Goal: Task Accomplishment & Management: Manage account settings

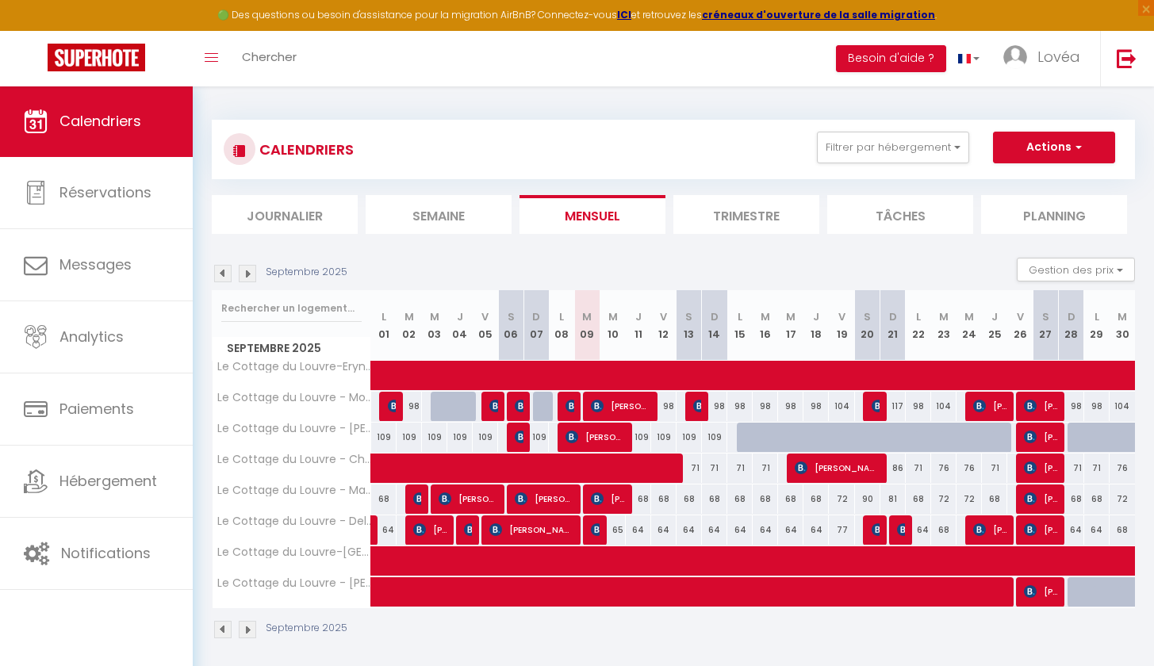
click at [672, 374] on span at bounding box center [1117, 376] width 1459 height 30
select select "OK"
select select "0"
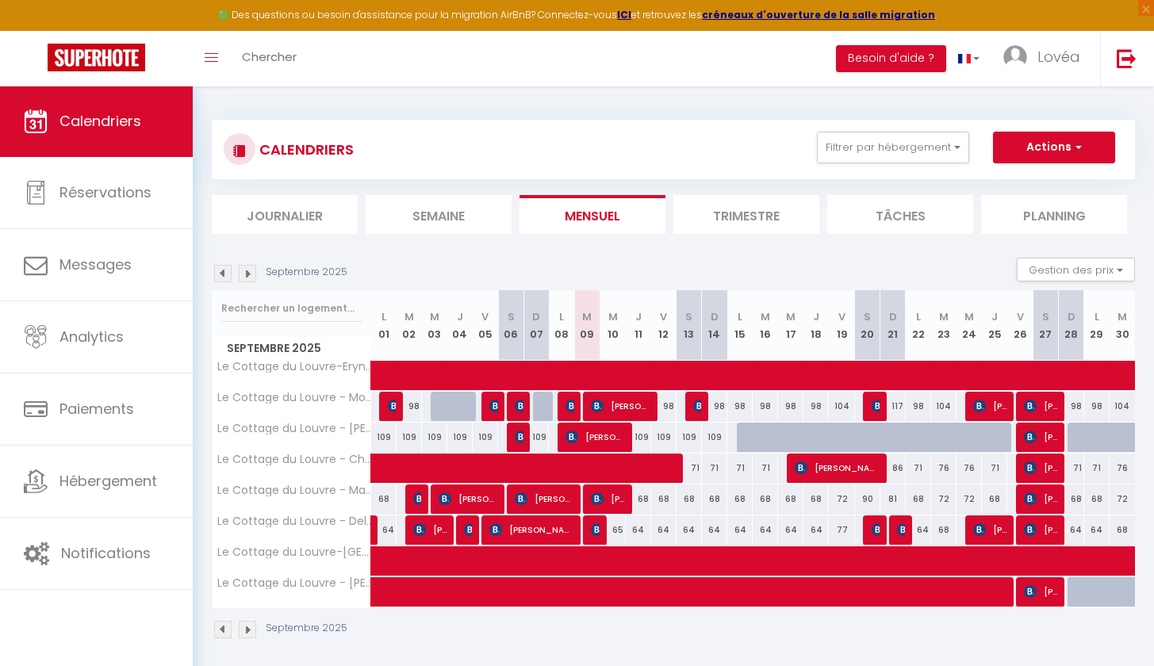
select select "1"
select select
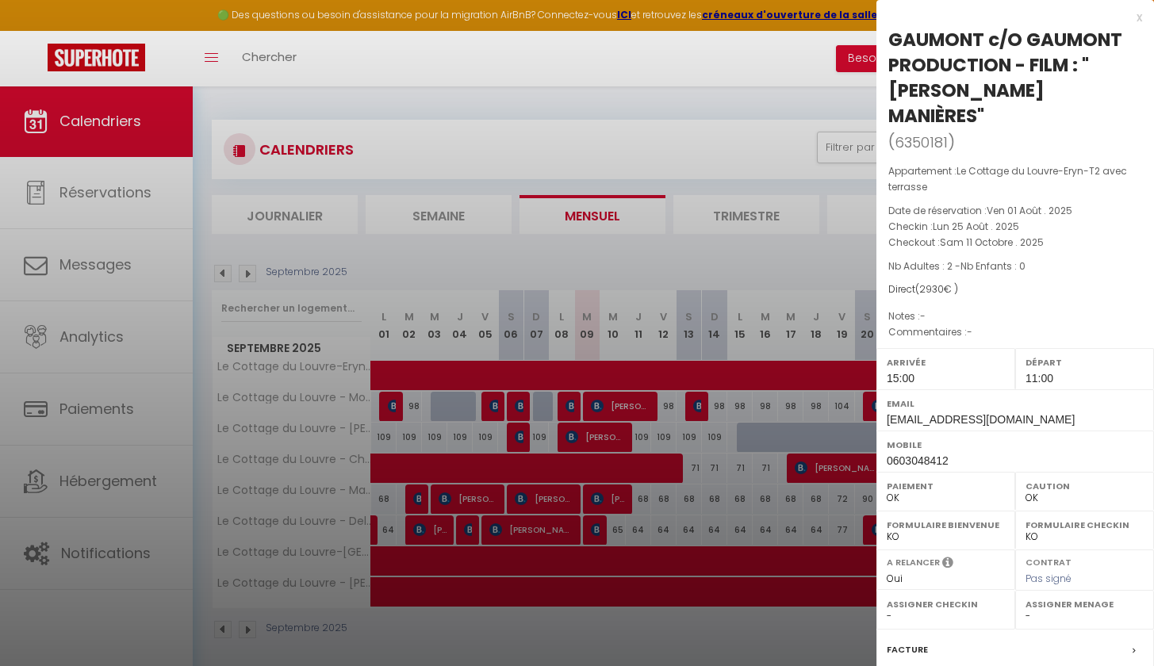
drag, startPoint x: 1091, startPoint y: 67, endPoint x: 1133, endPoint y: 95, distance: 50.8
click at [1133, 95] on div "GAUMONT c/O GAUMONT PRODUCTION - FILM : "[PERSON_NAME] MANIÈRES"" at bounding box center [1015, 78] width 254 height 102
drag, startPoint x: 922, startPoint y: 260, endPoint x: 968, endPoint y: 266, distance: 47.1
click at [968, 282] on div "Direct ( 2930 € )" at bounding box center [1015, 289] width 254 height 15
click at [997, 282] on div "Direct ( 2930 € )" at bounding box center [1015, 289] width 254 height 15
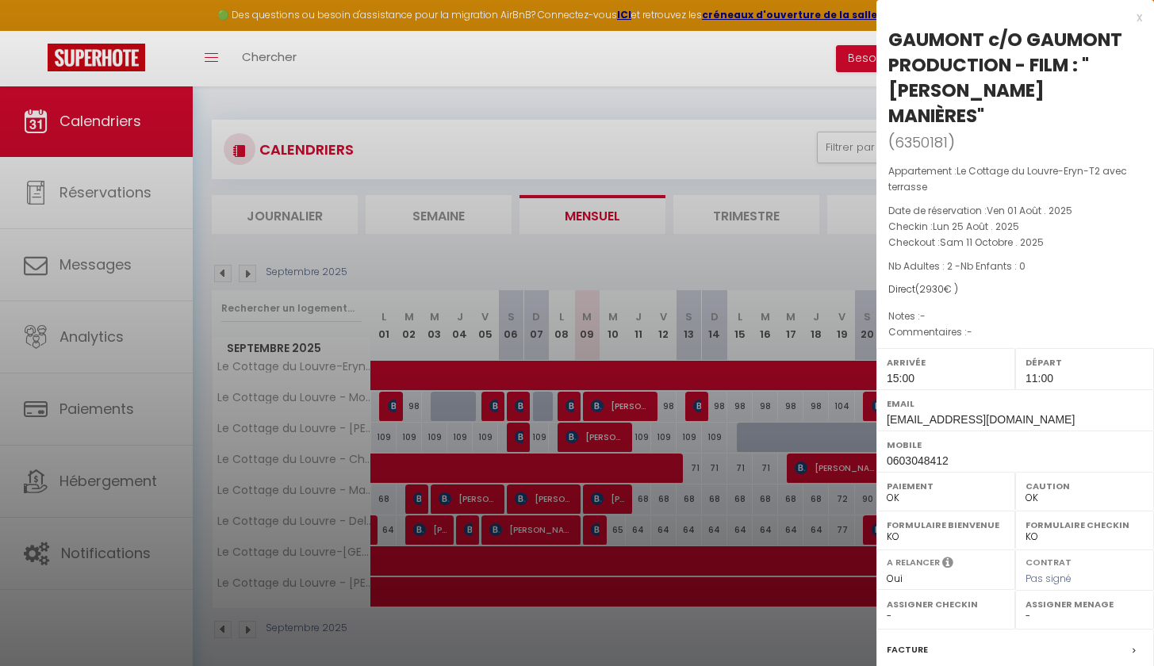
click at [658, 372] on div at bounding box center [577, 333] width 1154 height 666
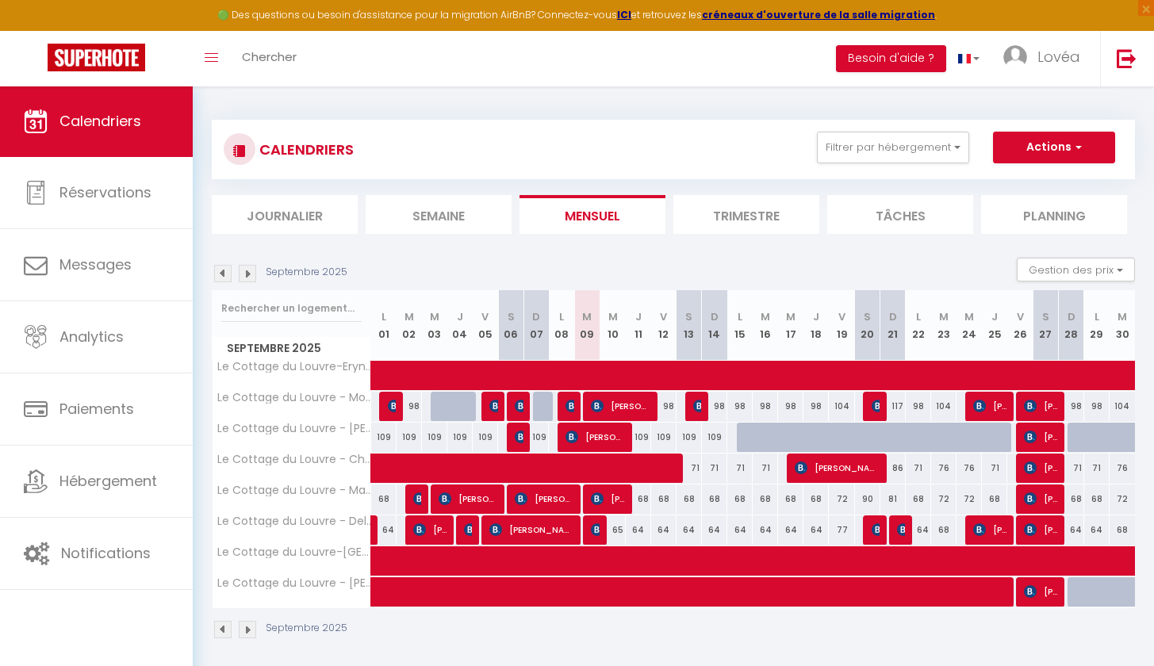
click at [658, 372] on span at bounding box center [1117, 376] width 1459 height 30
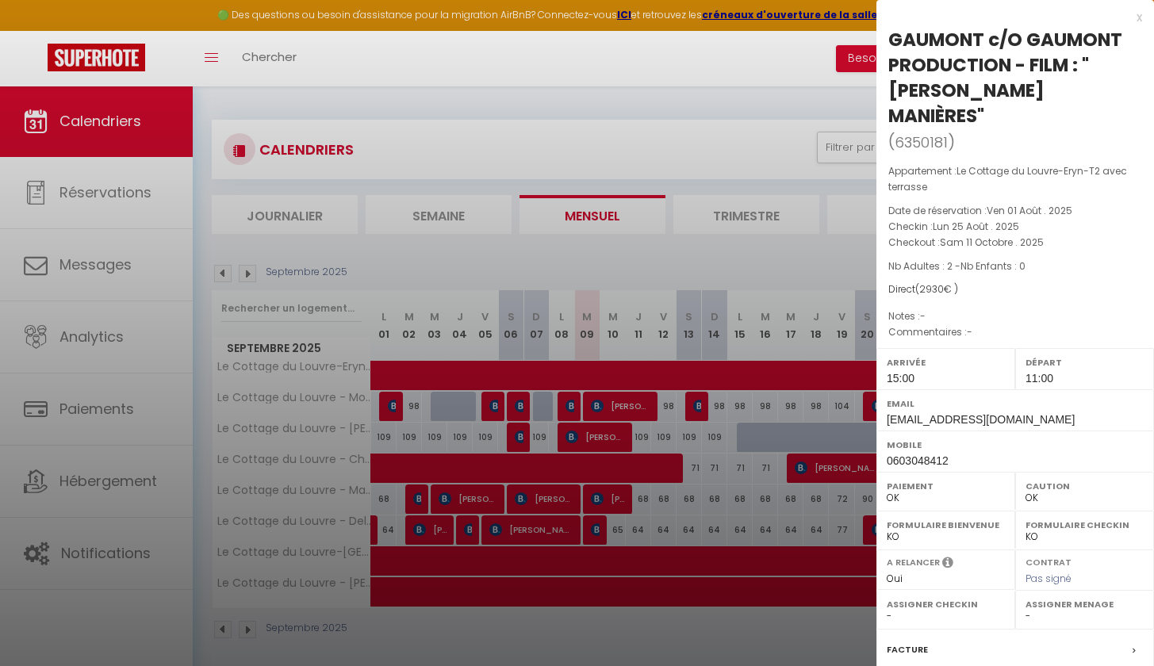
click at [663, 430] on div at bounding box center [577, 333] width 1154 height 666
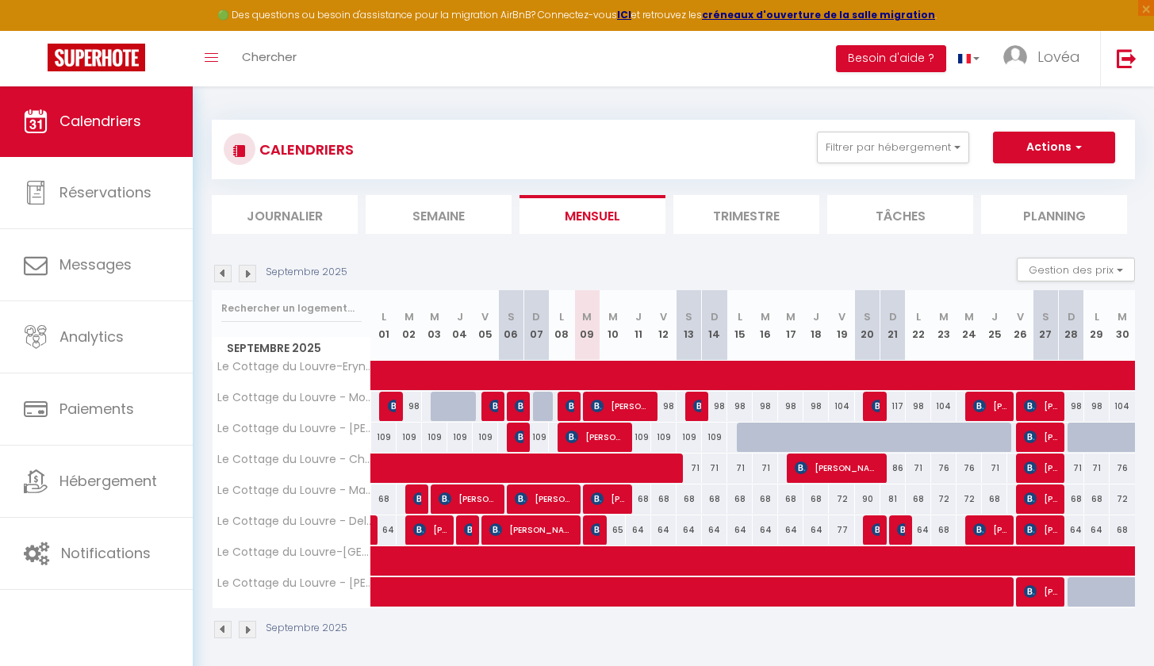
click at [632, 558] on span at bounding box center [1117, 562] width 1459 height 30
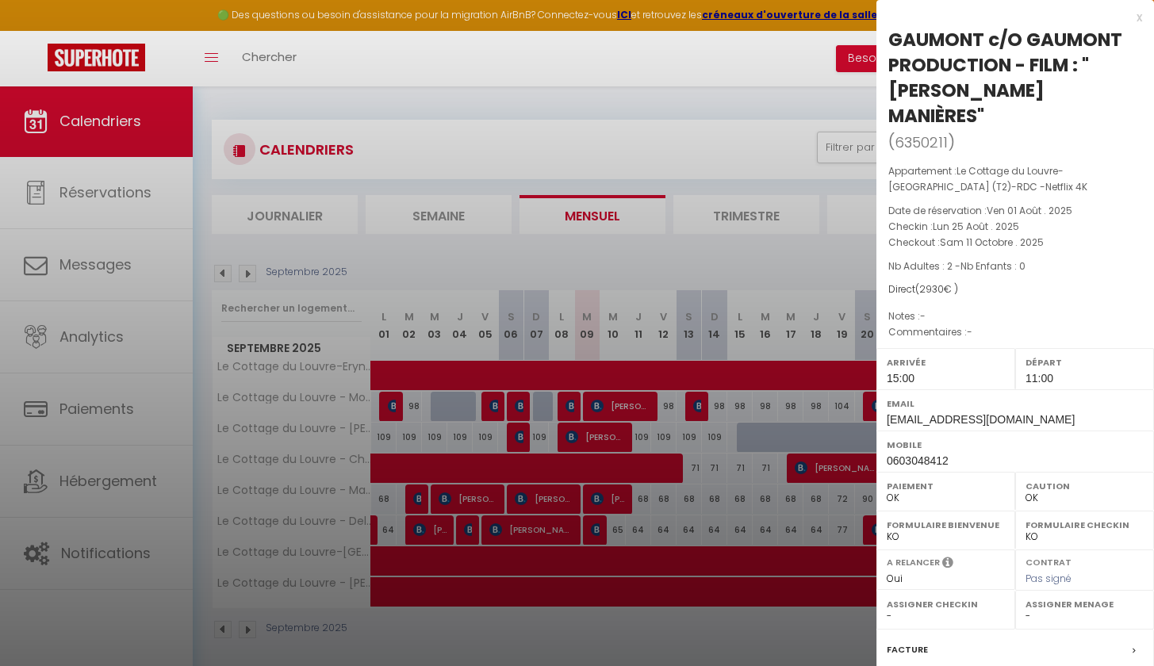
click at [631, 558] on div at bounding box center [577, 333] width 1154 height 666
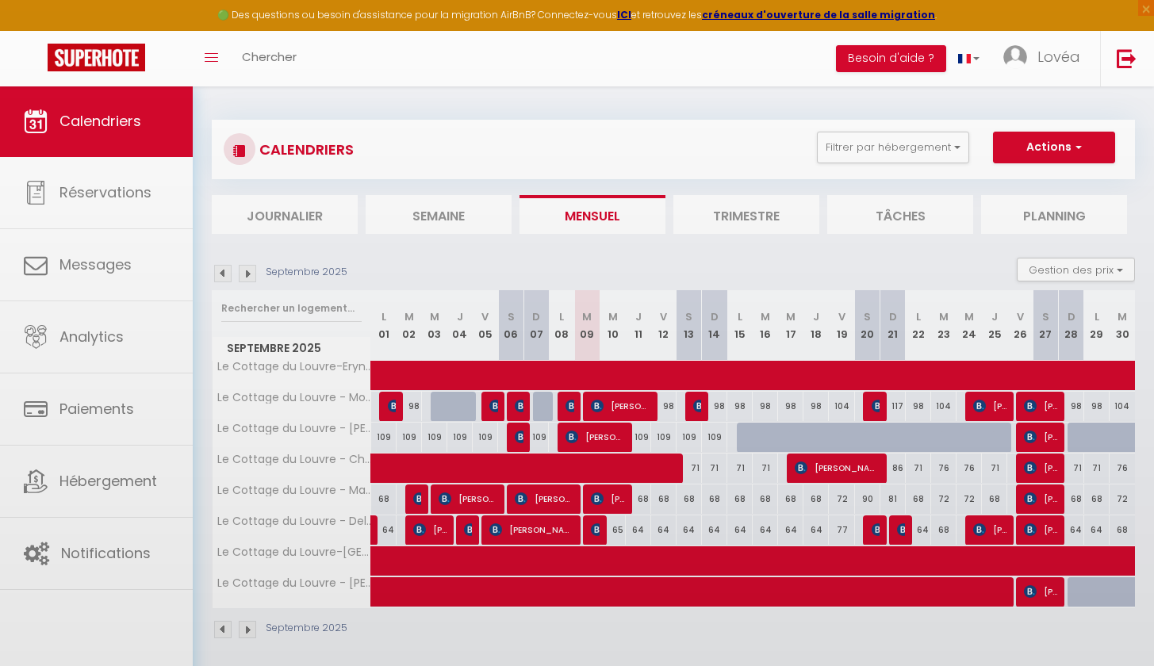
click at [631, 587] on body "🟢 Des questions ou besoin d'assistance pour la migration AirBnB? Connectez-vous…" at bounding box center [577, 419] width 1154 height 666
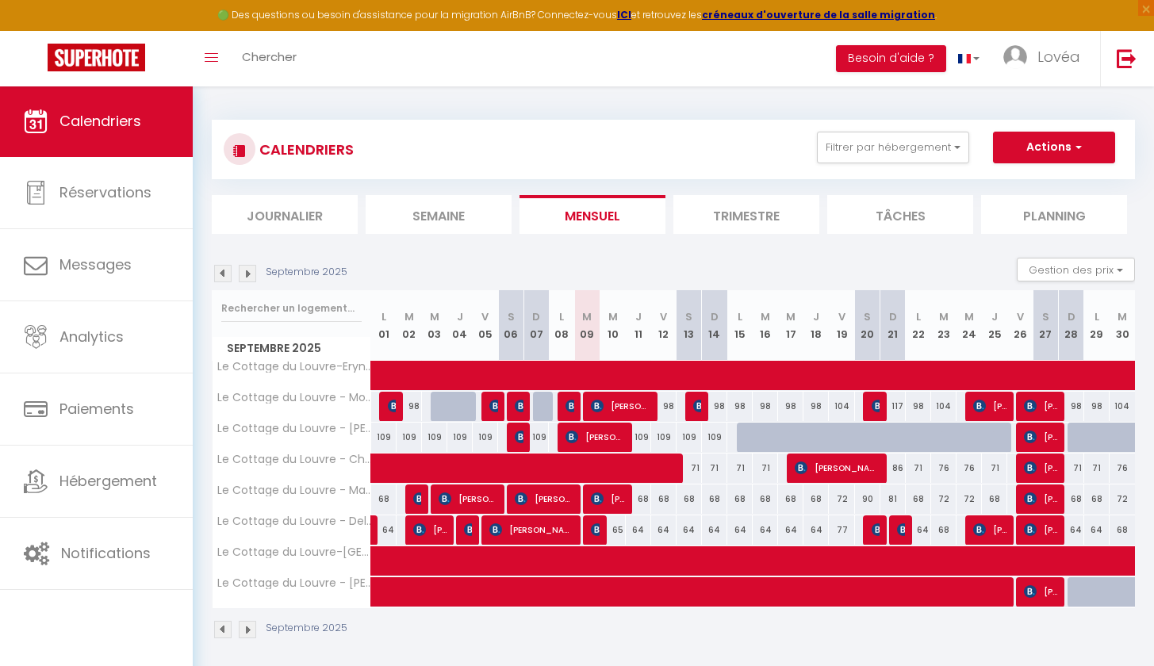
click at [633, 600] on span at bounding box center [844, 592] width 912 height 30
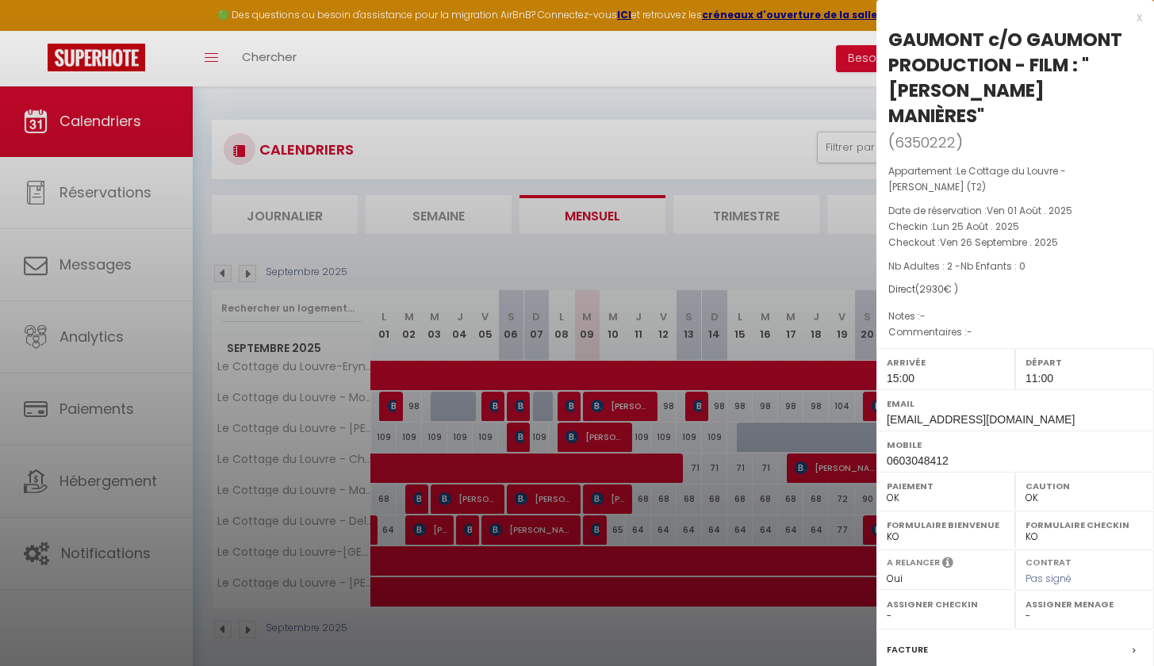
click at [819, 281] on div at bounding box center [577, 333] width 1154 height 666
